Goal: Information Seeking & Learning: Find specific page/section

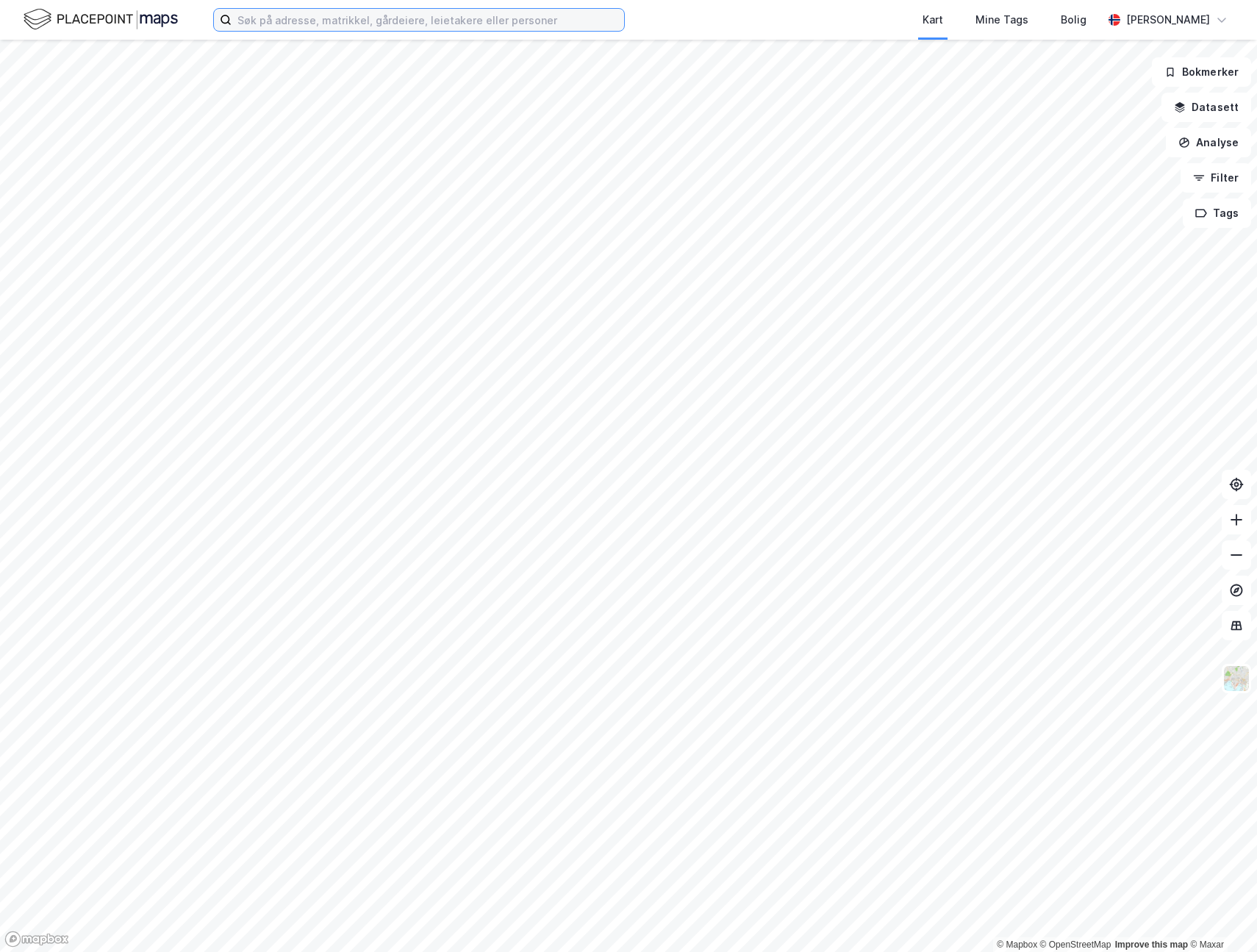
click at [285, 26] on input at bounding box center [427, 20] width 392 height 22
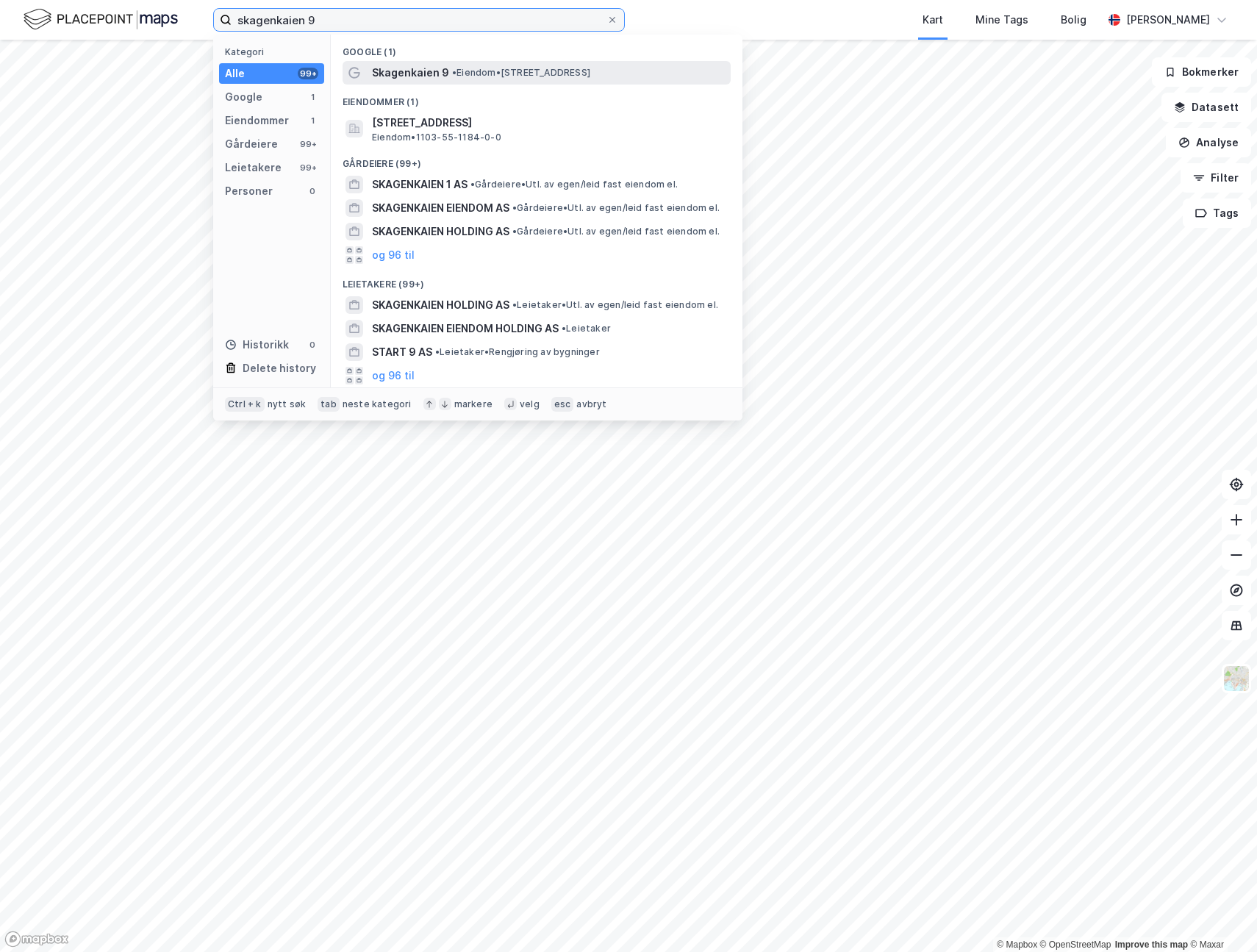
type input "skagenkaien 9"
click at [440, 78] on span "Skagenkaien 9" at bounding box center [411, 72] width 77 height 18
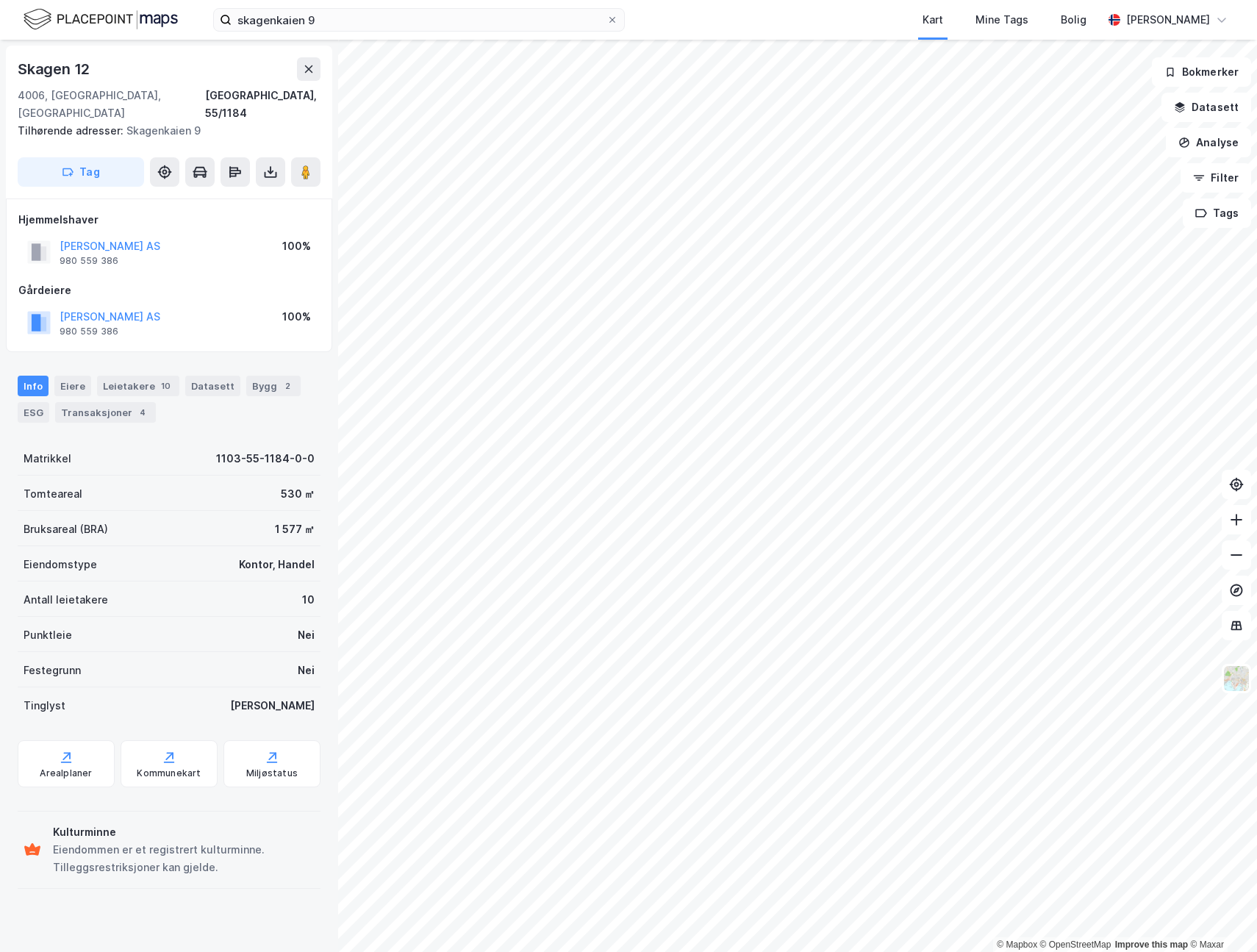
click at [135, 379] on div "Info [PERSON_NAME] 10 Datasett Bygg 2 ESG Transaksjoner 4" at bounding box center [169, 399] width 303 height 47
click at [137, 375] on div "Leietakere 10" at bounding box center [139, 385] width 82 height 21
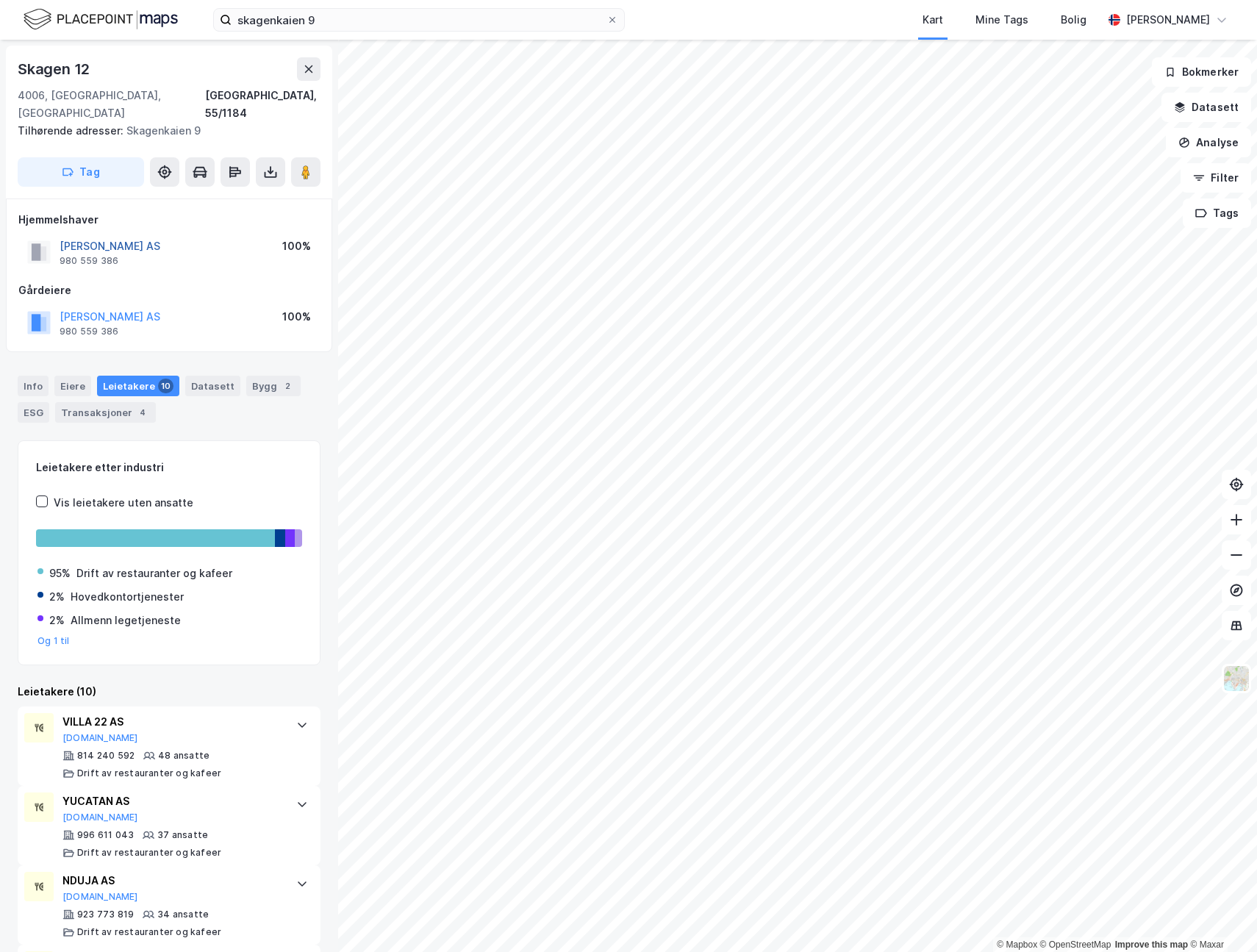
click at [0, 0] on button "[PERSON_NAME] AS" at bounding box center [0, 0] width 0 height 0
